Goal: Browse casually: Explore the website without a specific task or goal

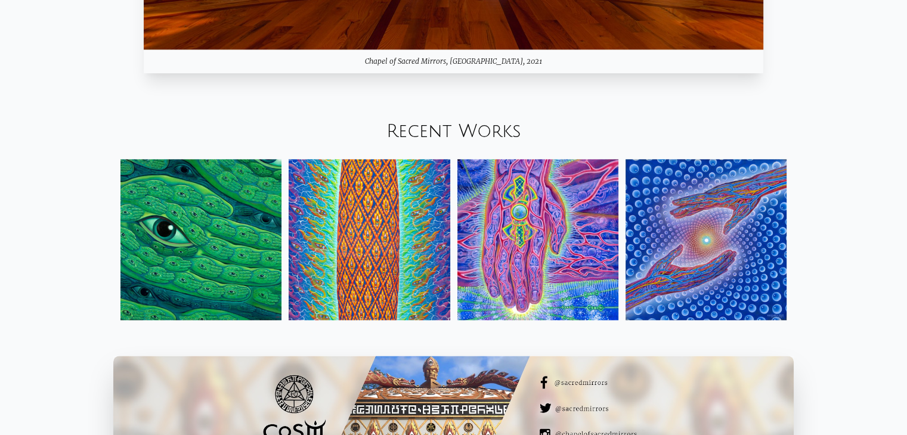
scroll to position [1362, 0]
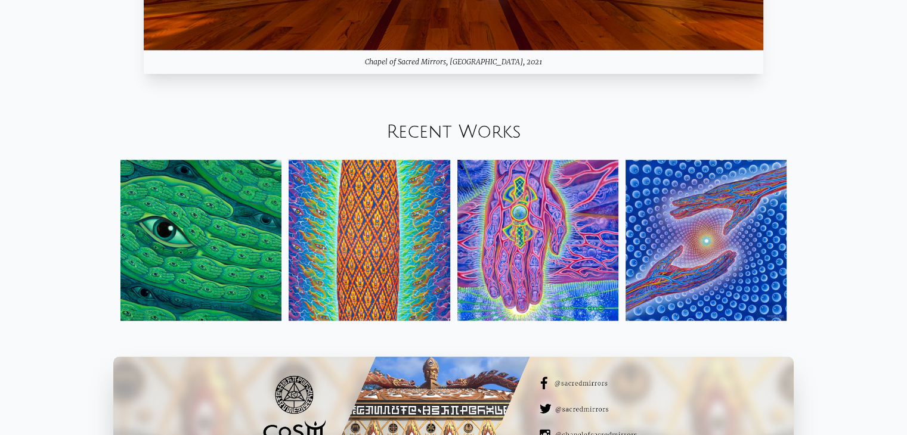
click at [372, 199] on img at bounding box center [369, 240] width 161 height 161
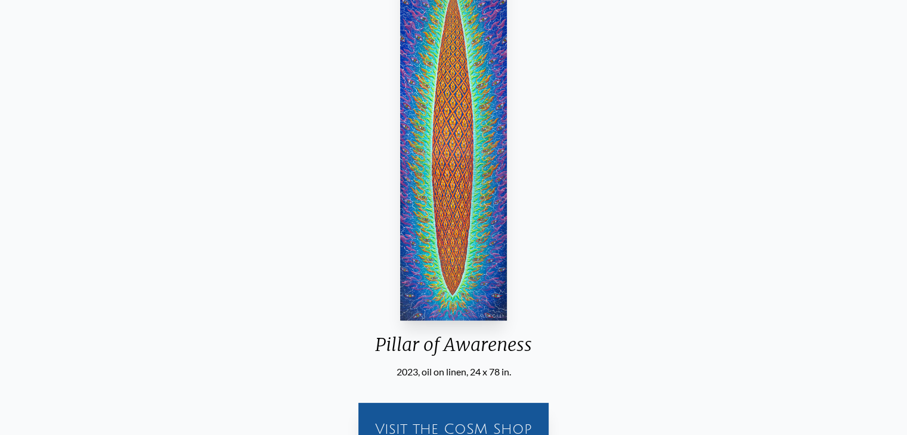
scroll to position [141, 0]
click at [482, 177] on img "2 / 31" at bounding box center [453, 147] width 106 height 348
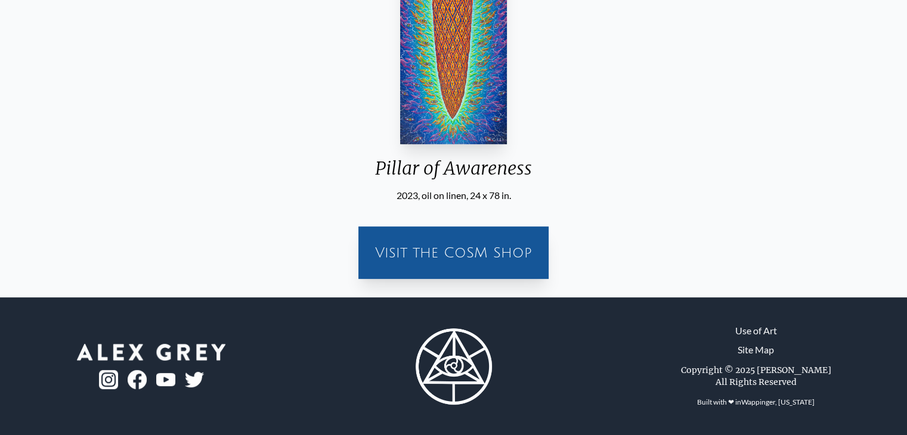
scroll to position [0, 0]
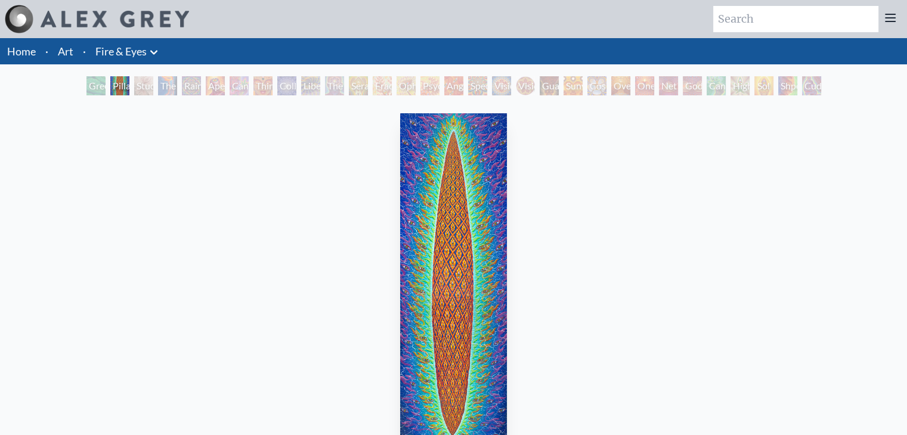
click at [182, 80] on div "Rainbow Eye Ripple" at bounding box center [191, 85] width 19 height 19
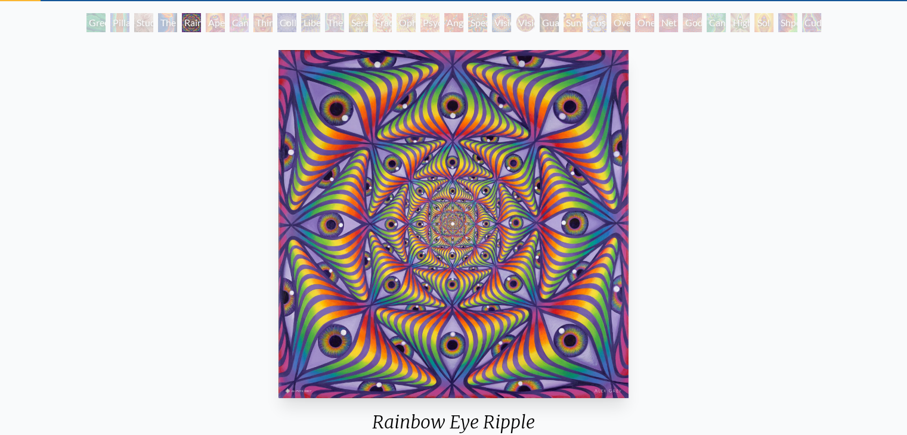
scroll to position [62, 0]
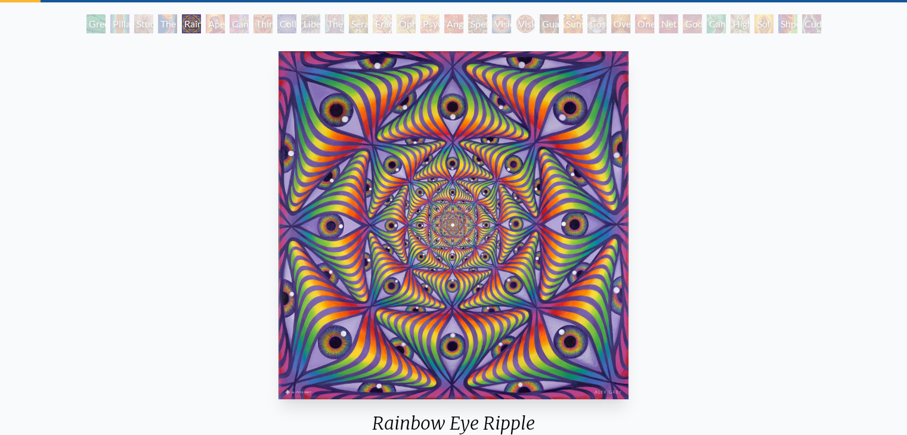
click at [458, 220] on img "5 / 31" at bounding box center [454, 225] width 351 height 348
drag, startPoint x: 423, startPoint y: 232, endPoint x: 455, endPoint y: 193, distance: 50.4
click at [248, 25] on div "Cannabis Sutra" at bounding box center [239, 23] width 19 height 19
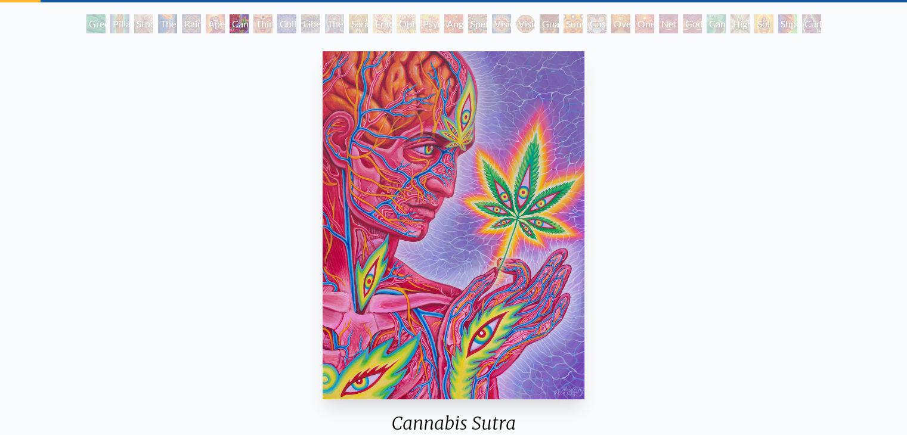
click at [257, 27] on div "Third Eye Tears of Joy" at bounding box center [263, 23] width 19 height 19
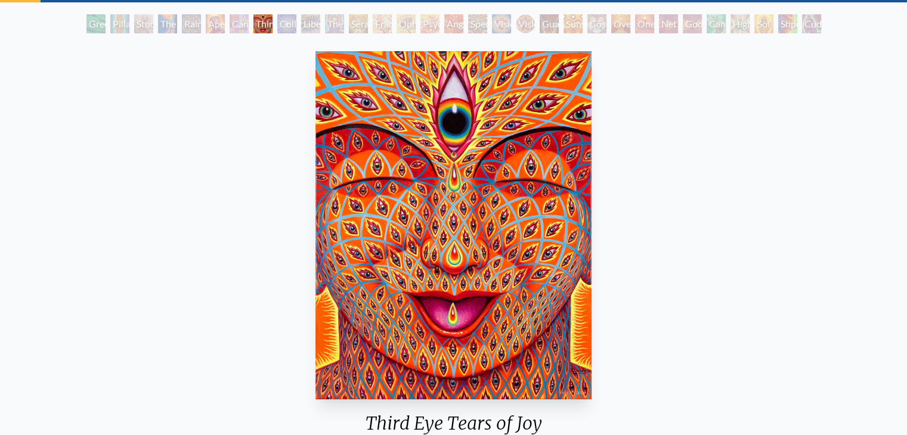
click at [282, 23] on div "Collective Vision" at bounding box center [286, 23] width 19 height 19
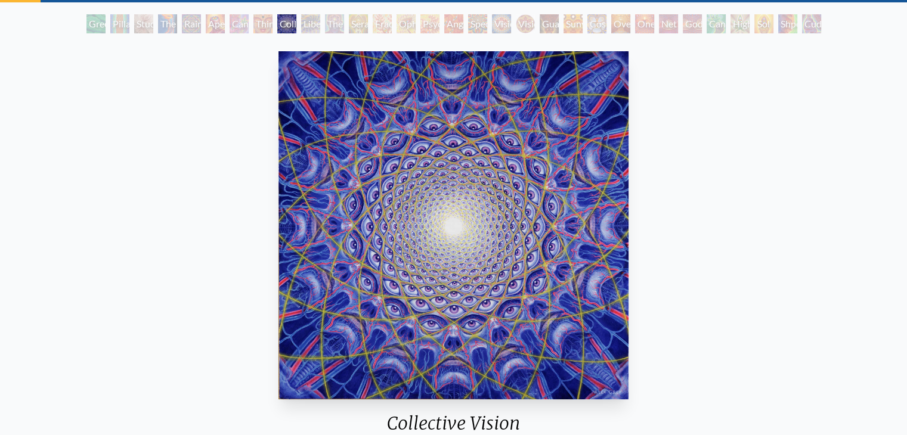
click at [309, 27] on div "Liberation Through Seeing" at bounding box center [310, 23] width 19 height 19
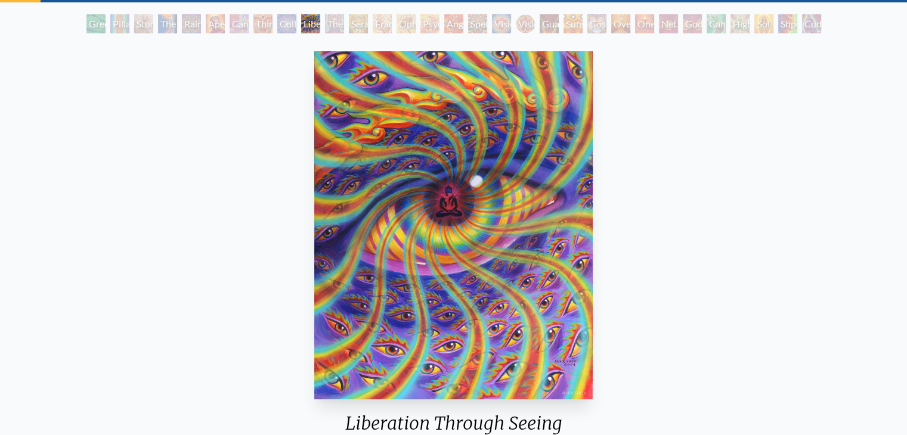
click at [435, 190] on img "10 / 31" at bounding box center [453, 225] width 278 height 348
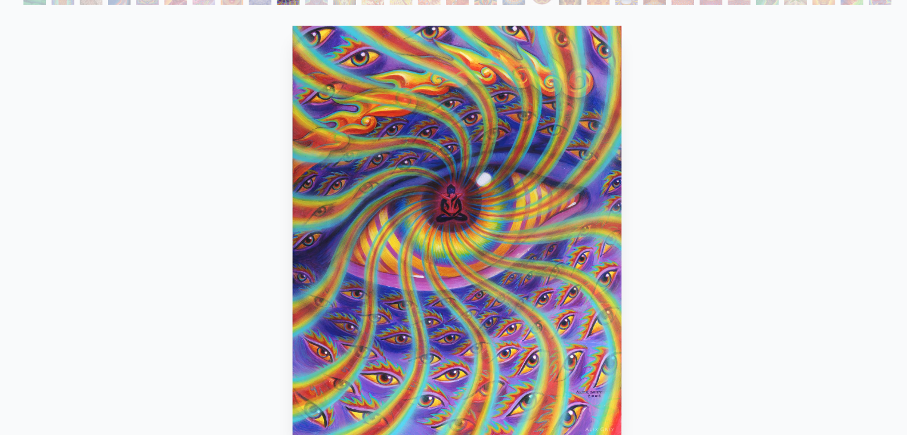
scroll to position [62, 0]
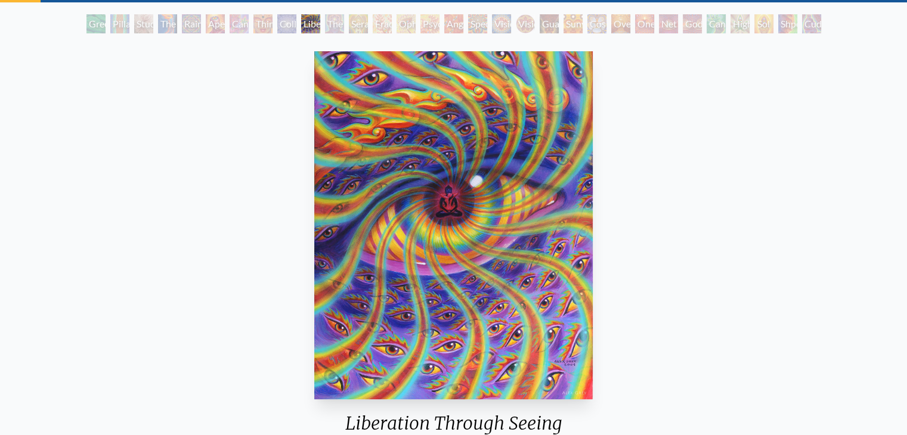
click at [283, 223] on div "Liberation Through Seeing 2004, oil on wood, 11 x 14 in. Visit the CoSM Shop" at bounding box center [454, 296] width 888 height 498
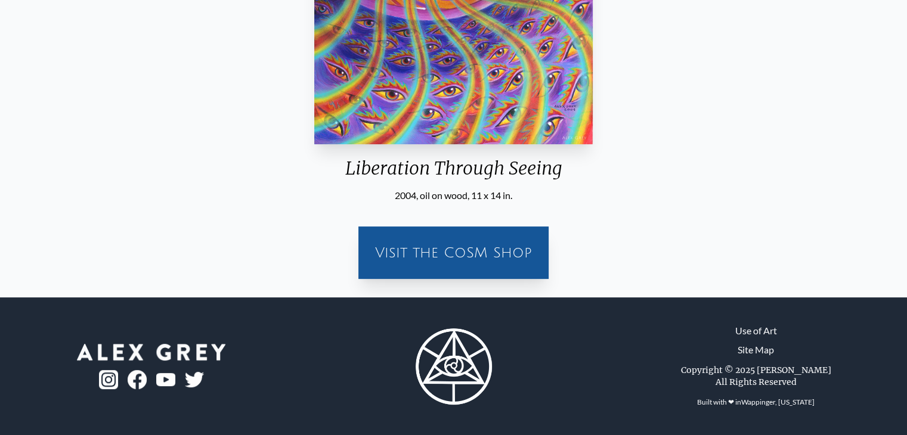
scroll to position [317, 0]
click at [434, 252] on div "Visit the CoSM Shop" at bounding box center [454, 253] width 176 height 38
